Goal: Navigation & Orientation: Find specific page/section

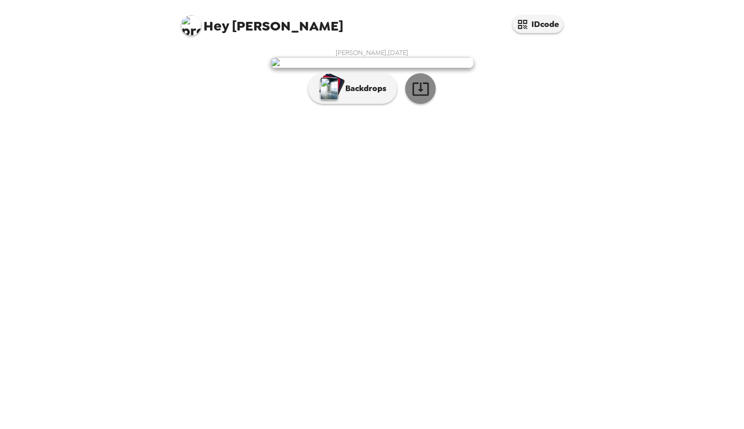
click at [423, 104] on button "button" at bounding box center [420, 88] width 31 height 31
